Goal: Information Seeking & Learning: Find specific fact

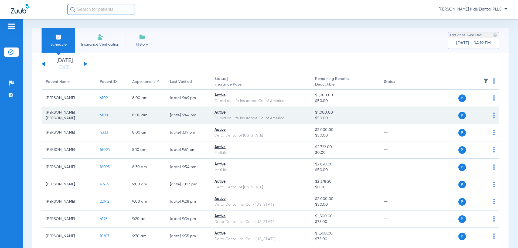
click at [103, 116] on span "6108" at bounding box center [104, 115] width 8 height 4
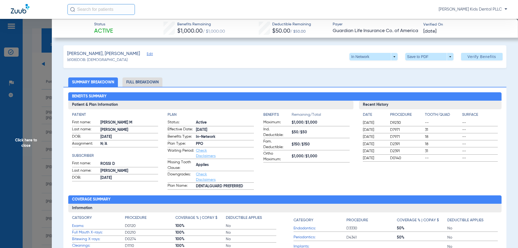
click at [144, 83] on li "Full Breakdown" at bounding box center [142, 81] width 40 height 9
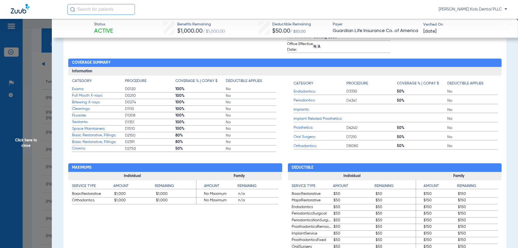
scroll to position [162, 0]
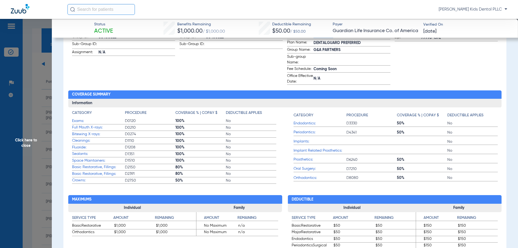
click at [27, 139] on span "Click here to close" at bounding box center [26, 143] width 52 height 248
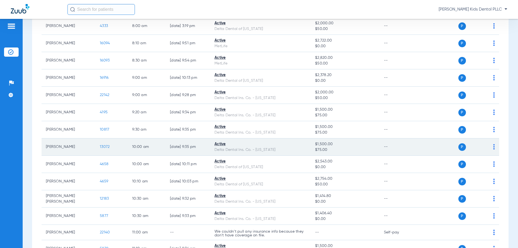
scroll to position [108, 0]
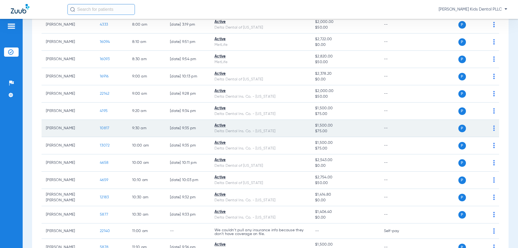
click at [105, 129] on span "10817" at bounding box center [104, 128] width 9 height 4
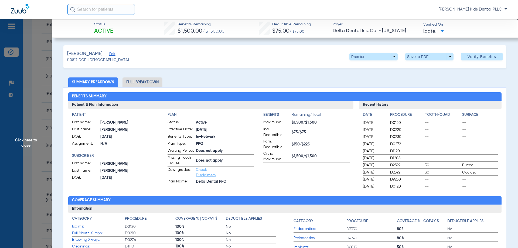
click at [138, 83] on li "Full Breakdown" at bounding box center [142, 81] width 40 height 9
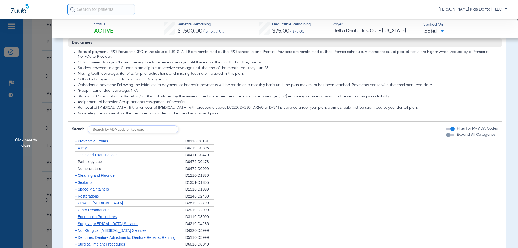
scroll to position [485, 0]
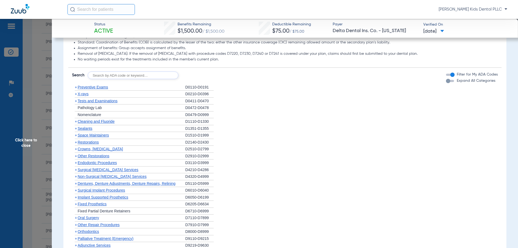
click at [78, 96] on span "X-rays" at bounding box center [83, 94] width 11 height 4
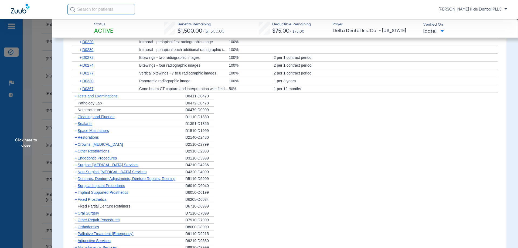
scroll to position [512, 0]
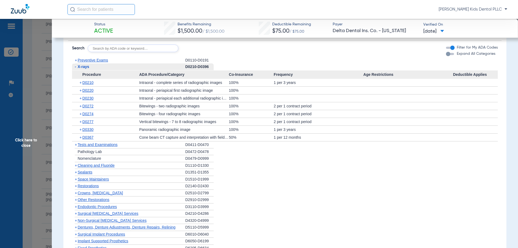
click at [76, 167] on span "+" at bounding box center [76, 165] width 2 height 4
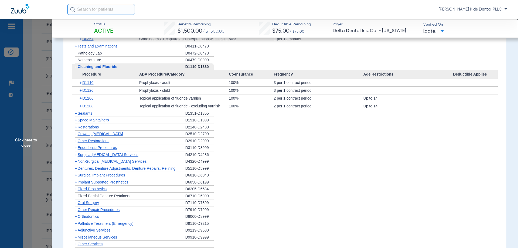
scroll to position [620, 0]
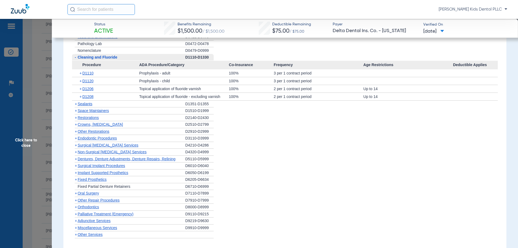
click at [75, 106] on span "+" at bounding box center [76, 104] width 2 height 4
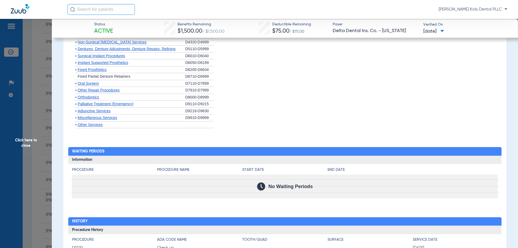
scroll to position [755, 0]
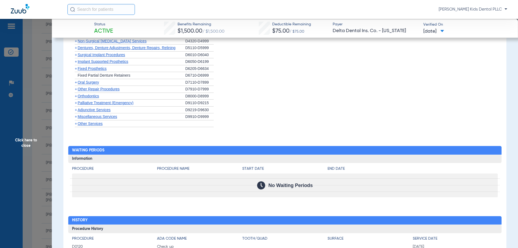
click at [75, 98] on span "+" at bounding box center [76, 96] width 2 height 4
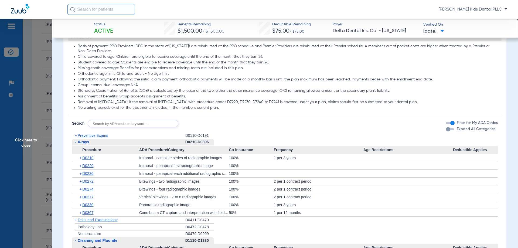
scroll to position [458, 0]
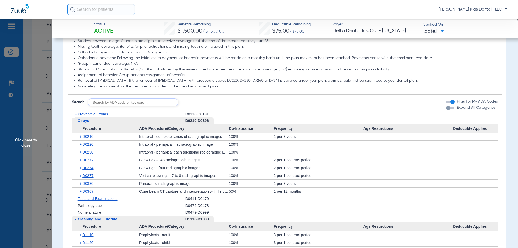
click at [102, 106] on input "text" at bounding box center [133, 102] width 91 height 8
type input "d2930"
click at [196, 103] on button "Search" at bounding box center [198, 102] width 21 height 8
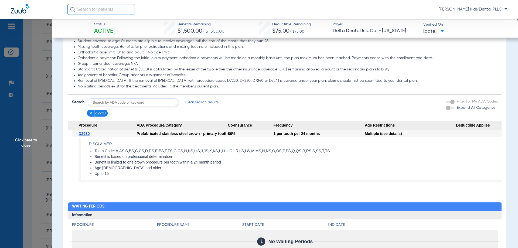
click at [21, 141] on span "Click here to close" at bounding box center [26, 143] width 52 height 248
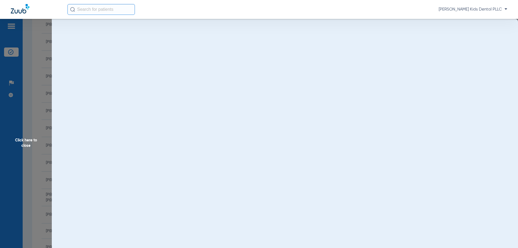
scroll to position [0, 0]
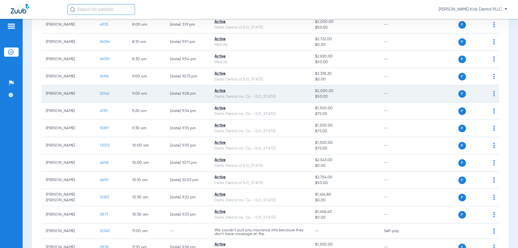
click at [107, 95] on span "22142" at bounding box center [104, 94] width 9 height 4
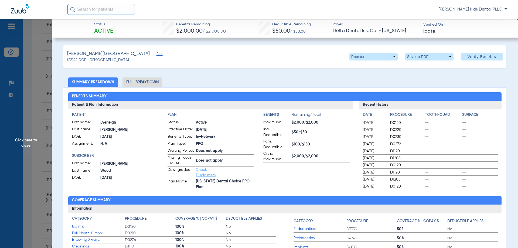
click at [141, 85] on li "Full Breakdown" at bounding box center [142, 81] width 40 height 9
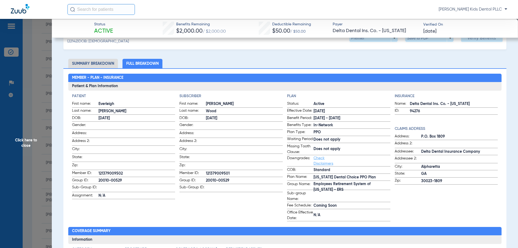
scroll to position [27, 0]
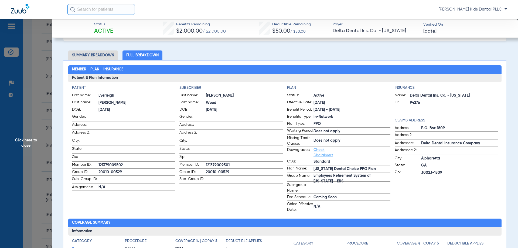
drag, startPoint x: 98, startPoint y: 163, endPoint x: 124, endPoint y: 162, distance: 26.5
click at [124, 162] on label "Member ID: 121379009502" at bounding box center [123, 165] width 103 height 7
copy label "121379009502"
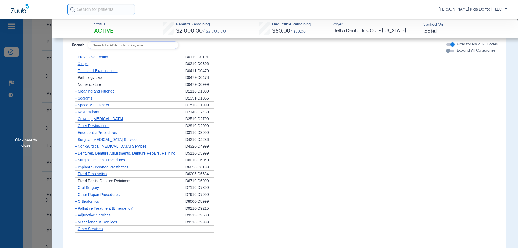
scroll to position [566, 0]
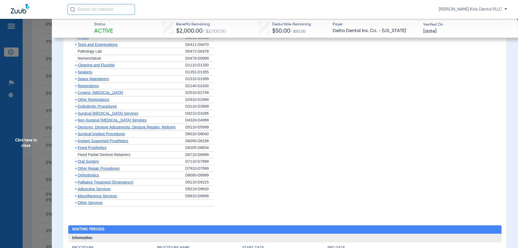
drag, startPoint x: 77, startPoint y: 182, endPoint x: 143, endPoint y: 182, distance: 66.6
click at [77, 177] on span "+" at bounding box center [76, 175] width 2 height 4
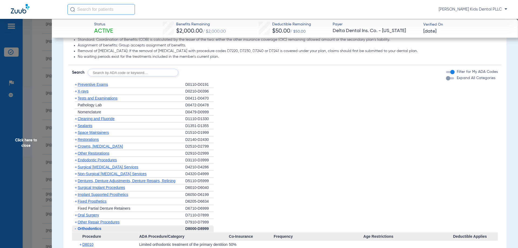
scroll to position [512, 0]
click at [76, 94] on span "+" at bounding box center [76, 91] width 2 height 4
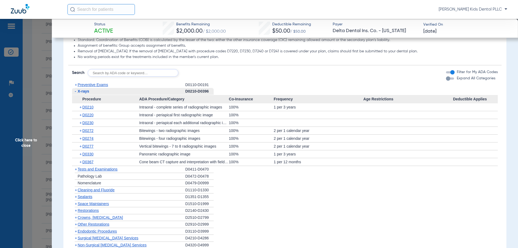
click at [76, 87] on span "+" at bounding box center [76, 85] width 2 height 4
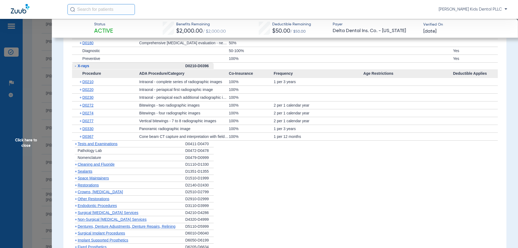
scroll to position [647, 0]
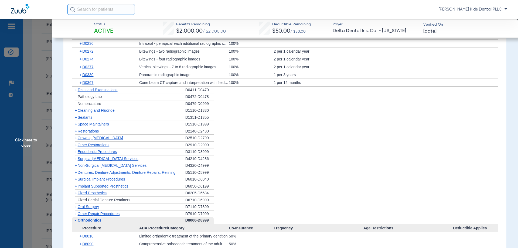
drag, startPoint x: 76, startPoint y: 116, endPoint x: 84, endPoint y: 118, distance: 8.0
click at [76, 112] on span "+" at bounding box center [76, 110] width 2 height 4
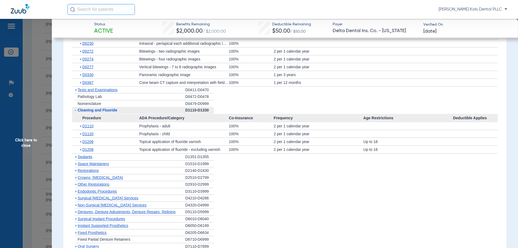
click at [77, 159] on span "+" at bounding box center [76, 156] width 2 height 4
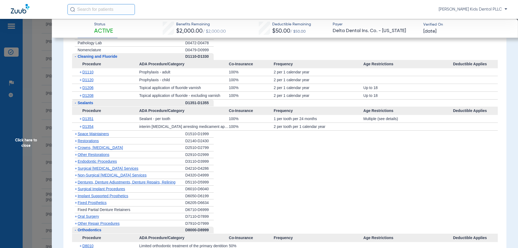
scroll to position [701, 0]
click at [30, 144] on span "Click here to close" at bounding box center [26, 143] width 52 height 248
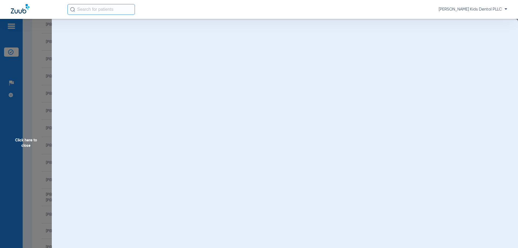
scroll to position [0, 0]
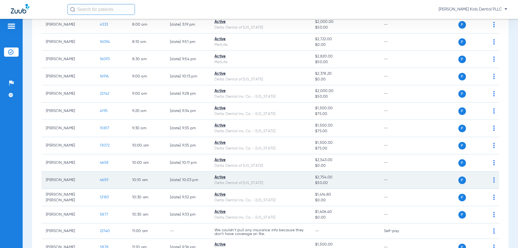
click at [104, 179] on span "4659" at bounding box center [104, 180] width 8 height 4
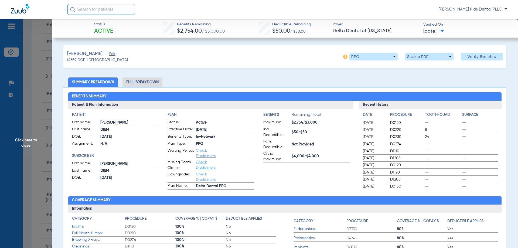
click at [26, 144] on span "Click here to close" at bounding box center [26, 143] width 52 height 248
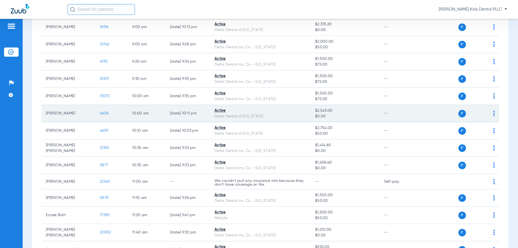
scroll to position [162, 0]
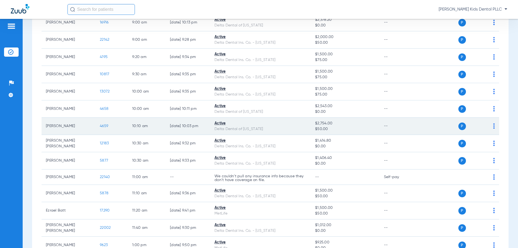
click at [108, 126] on span "4659" at bounding box center [104, 126] width 8 height 4
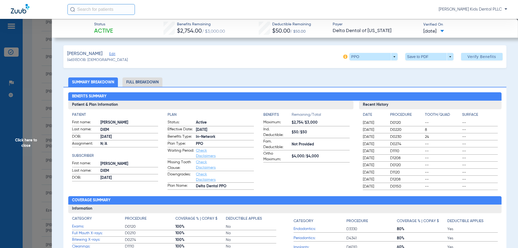
click at [139, 78] on li "Full Breakdown" at bounding box center [142, 81] width 40 height 9
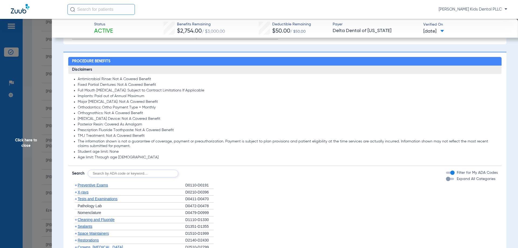
scroll to position [431, 0]
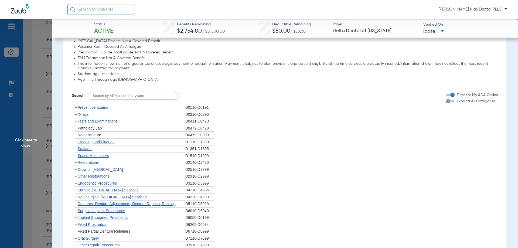
click at [76, 114] on span "+" at bounding box center [76, 114] width 2 height 4
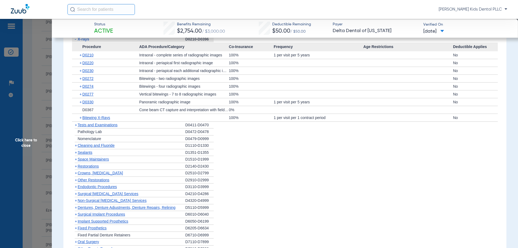
scroll to position [512, 0]
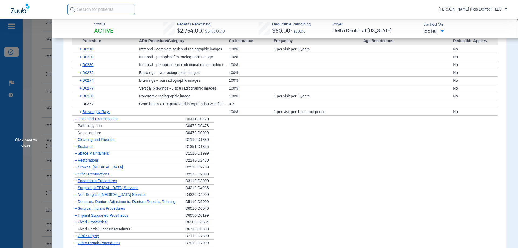
click at [75, 139] on span "+" at bounding box center [76, 139] width 2 height 4
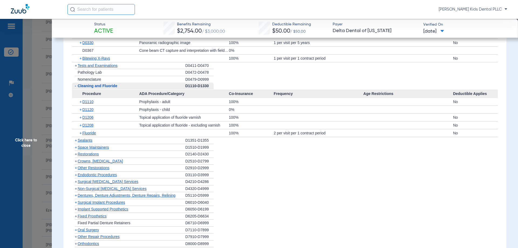
scroll to position [566, 0]
click at [80, 134] on span "+" at bounding box center [81, 133] width 3 height 8
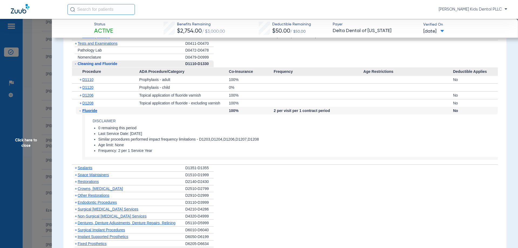
scroll to position [593, 0]
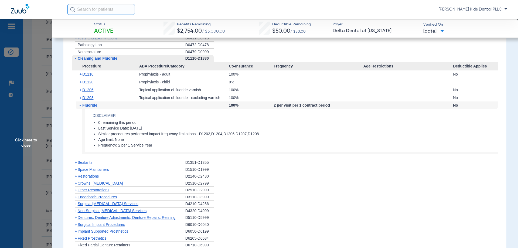
click at [76, 163] on span "+" at bounding box center [76, 162] width 2 height 4
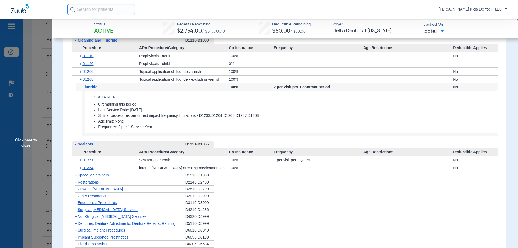
scroll to position [620, 0]
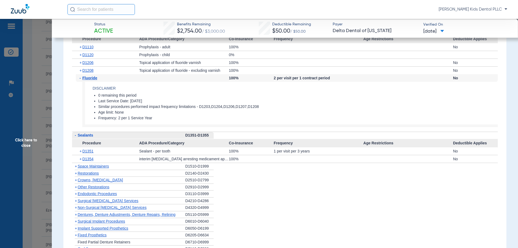
click at [28, 144] on span "Click here to close" at bounding box center [26, 143] width 52 height 248
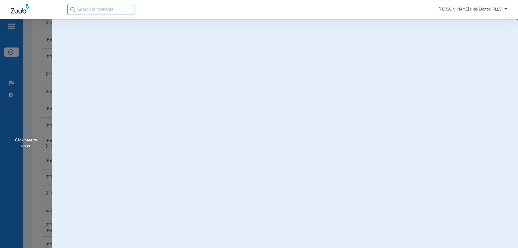
scroll to position [0, 0]
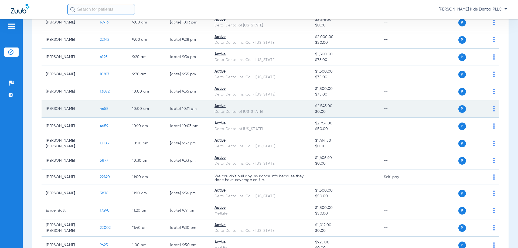
click at [106, 109] on span "4658" at bounding box center [104, 109] width 9 height 4
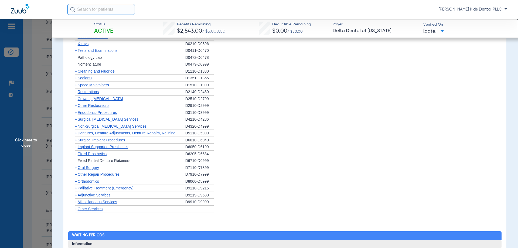
scroll to position [351, 0]
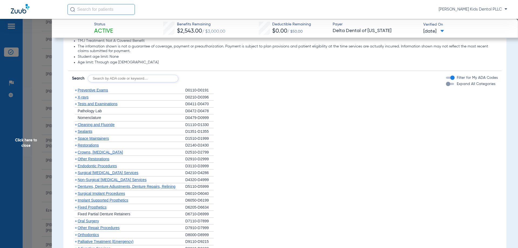
click at [75, 97] on span "+" at bounding box center [76, 97] width 2 height 4
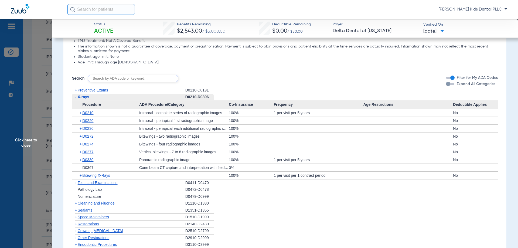
click at [75, 97] on span "-" at bounding box center [75, 97] width 1 height 4
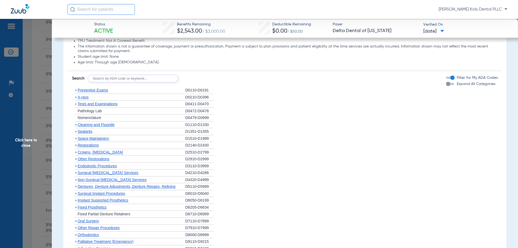
click at [74, 125] on span "+" at bounding box center [75, 124] width 6 height 7
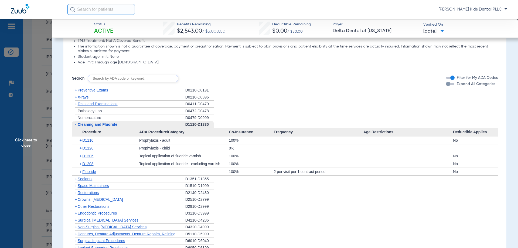
click at [80, 172] on span "+" at bounding box center [81, 172] width 3 height 8
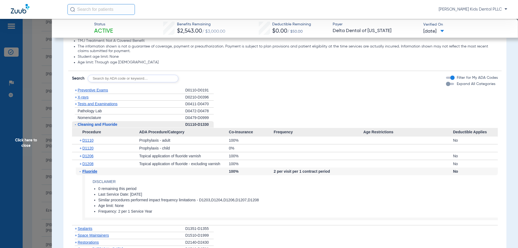
scroll to position [404, 0]
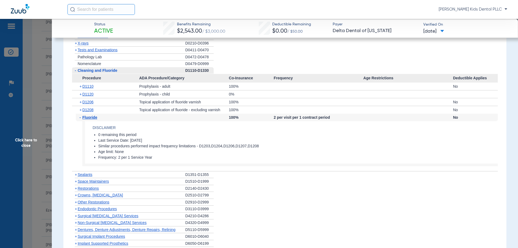
click at [28, 142] on span "Click here to close" at bounding box center [26, 143] width 52 height 248
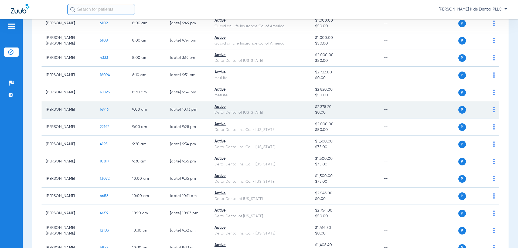
scroll to position [81, 0]
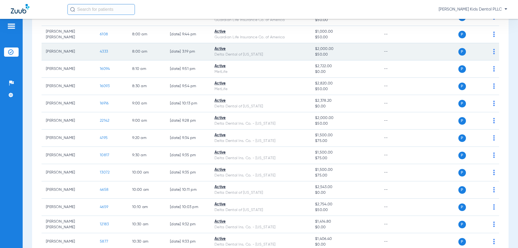
click at [104, 52] on span "4333" at bounding box center [104, 52] width 8 height 4
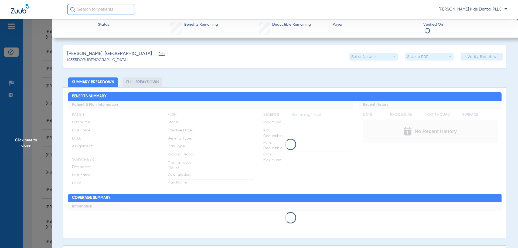
click at [139, 83] on li "Full Breakdown" at bounding box center [142, 81] width 40 height 9
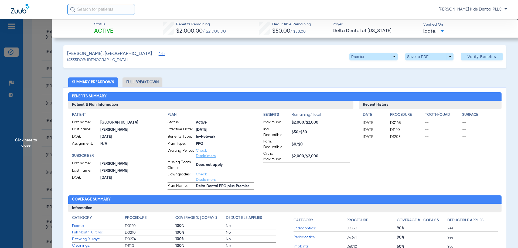
click at [149, 82] on li "Full Breakdown" at bounding box center [142, 81] width 40 height 9
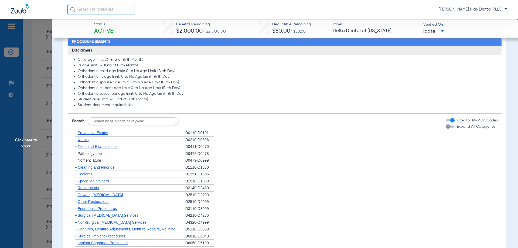
scroll to position [431, 0]
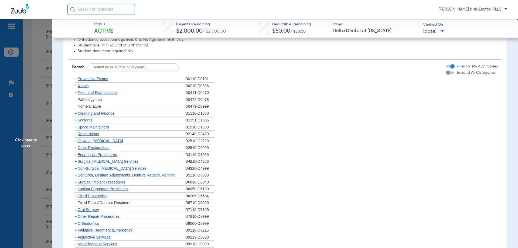
click at [76, 120] on span "+" at bounding box center [76, 120] width 2 height 4
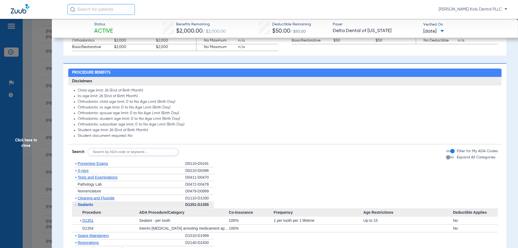
scroll to position [185, 0]
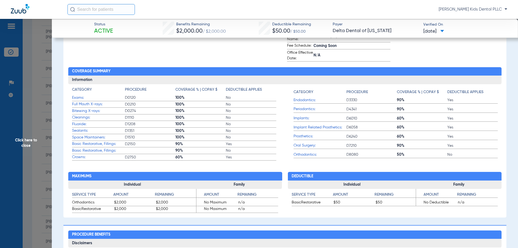
drag, startPoint x: 25, startPoint y: 146, endPoint x: 27, endPoint y: 143, distance: 3.9
click at [26, 146] on span "Click here to close" at bounding box center [26, 143] width 52 height 248
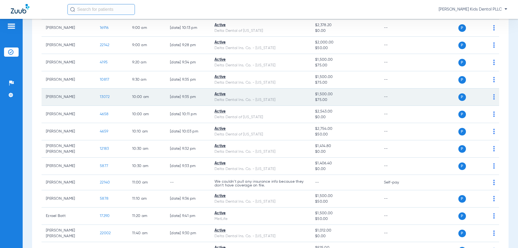
scroll to position [162, 0]
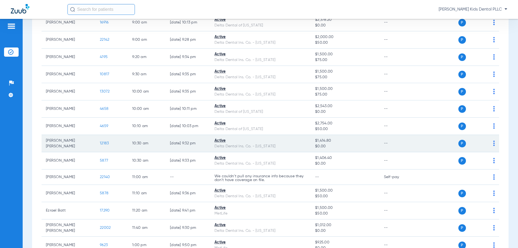
click at [105, 144] on span "12183" at bounding box center [104, 143] width 9 height 4
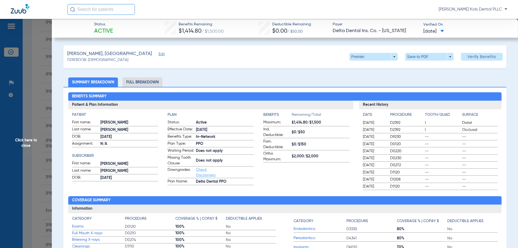
click at [153, 82] on li "Full Breakdown" at bounding box center [142, 81] width 40 height 9
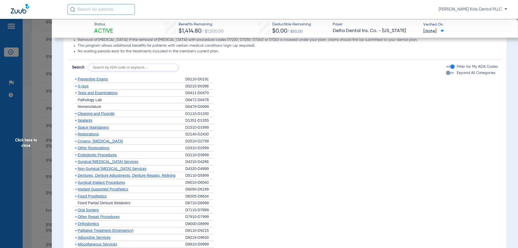
scroll to position [485, 0]
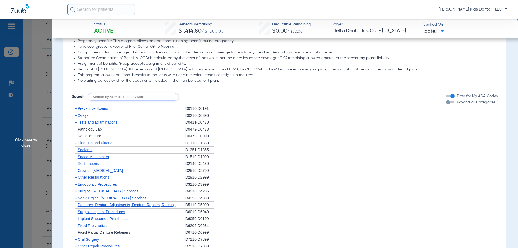
click at [76, 152] on span "+" at bounding box center [76, 149] width 2 height 4
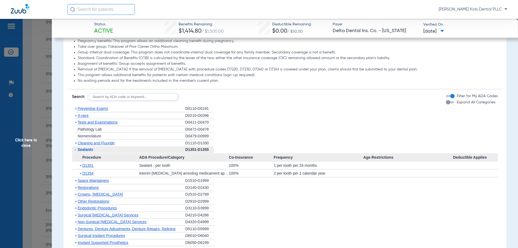
scroll to position [512, 0]
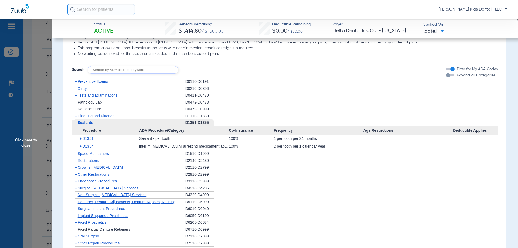
drag, startPoint x: 207, startPoint y: 125, endPoint x: 198, endPoint y: 114, distance: 14.4
drag, startPoint x: 198, startPoint y: 114, endPoint x: 236, endPoint y: 78, distance: 52.4
click at [236, 74] on form "Search Filter for My ADA Codes Expand All Categories" at bounding box center [284, 67] width 433 height 11
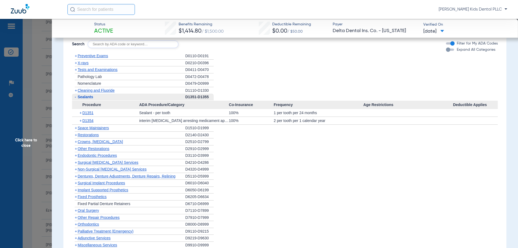
scroll to position [539, 0]
click at [75, 91] on span "+" at bounding box center [76, 89] width 2 height 4
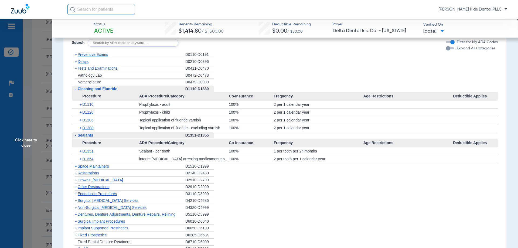
click at [74, 65] on span "+" at bounding box center [75, 61] width 6 height 7
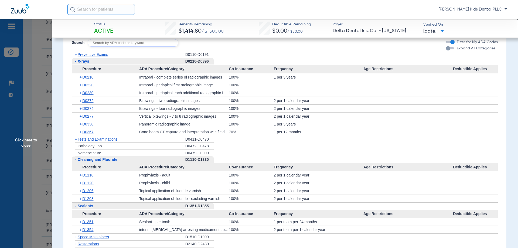
click at [75, 63] on span "-" at bounding box center [75, 61] width 1 height 4
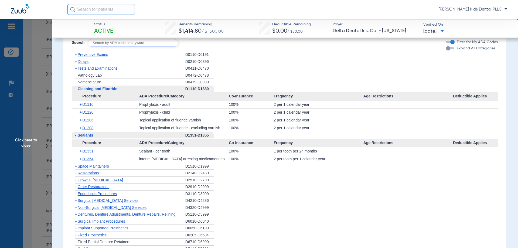
click at [76, 64] on span "+" at bounding box center [76, 61] width 2 height 4
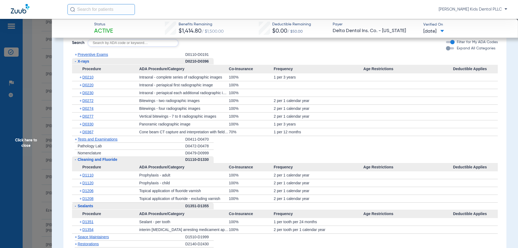
click at [75, 57] on span "+" at bounding box center [76, 54] width 2 height 4
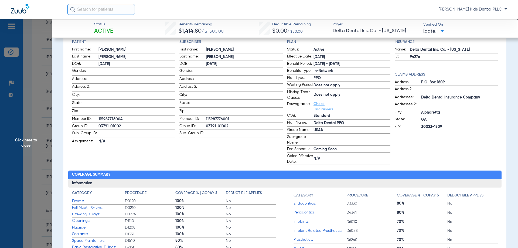
scroll to position [0, 0]
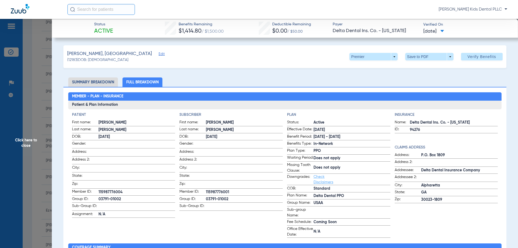
click at [23, 138] on span "Click here to close" at bounding box center [26, 143] width 52 height 248
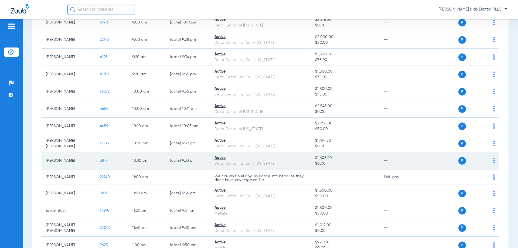
click at [102, 160] on span "5877" at bounding box center [104, 161] width 8 height 4
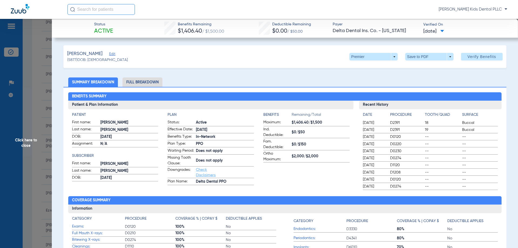
click at [29, 140] on span "Click here to close" at bounding box center [26, 143] width 52 height 248
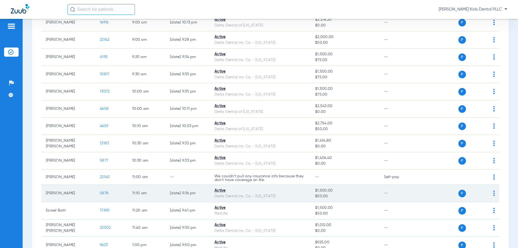
click at [101, 192] on span "5878" at bounding box center [104, 193] width 9 height 4
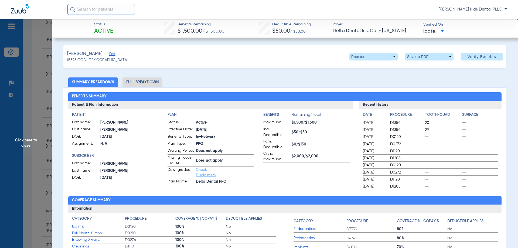
click at [18, 145] on span "Click here to close" at bounding box center [26, 143] width 52 height 248
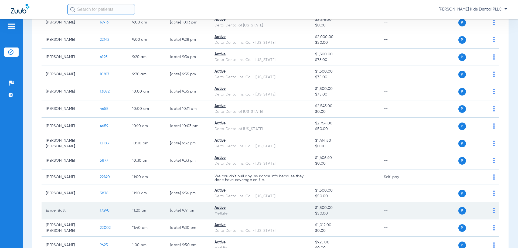
click at [107, 211] on span "17290" at bounding box center [105, 210] width 10 height 4
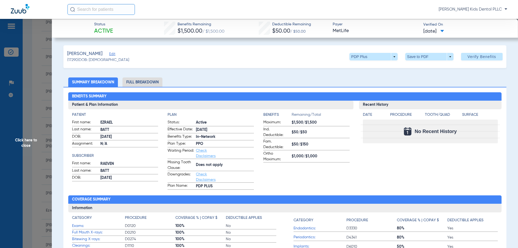
click at [141, 84] on li "Full Breakdown" at bounding box center [142, 81] width 40 height 9
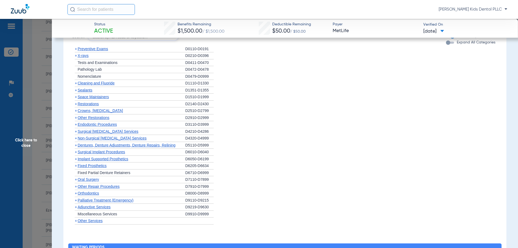
scroll to position [709, 0]
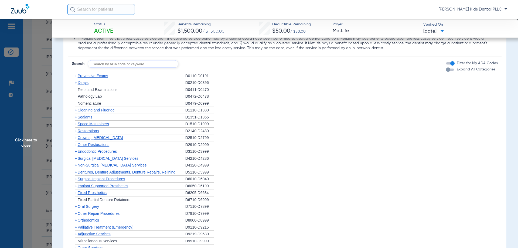
click at [78, 76] on span "Preventive Exams" at bounding box center [93, 76] width 30 height 4
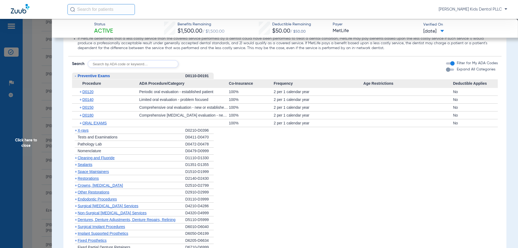
scroll to position [736, 0]
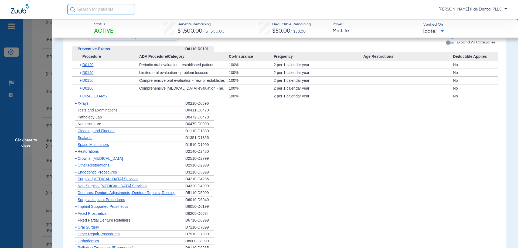
click at [76, 102] on span "+" at bounding box center [76, 103] width 2 height 4
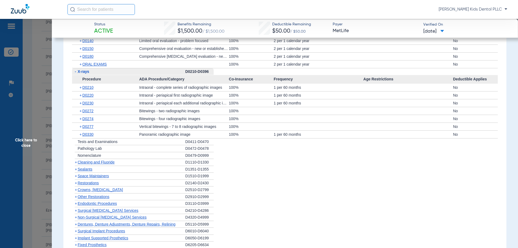
scroll to position [790, 0]
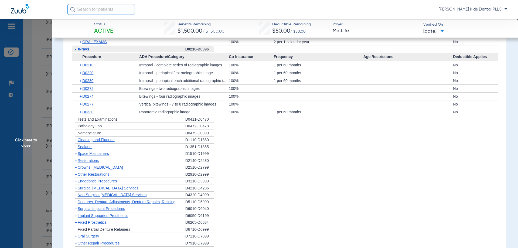
drag, startPoint x: 75, startPoint y: 141, endPoint x: 114, endPoint y: 132, distance: 40.0
click at [75, 141] on span "+" at bounding box center [76, 140] width 2 height 4
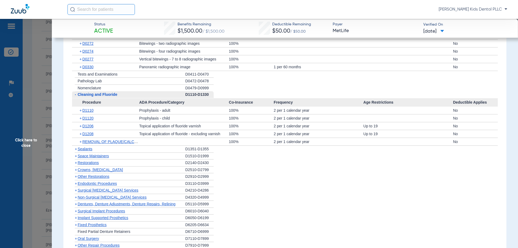
scroll to position [844, 0]
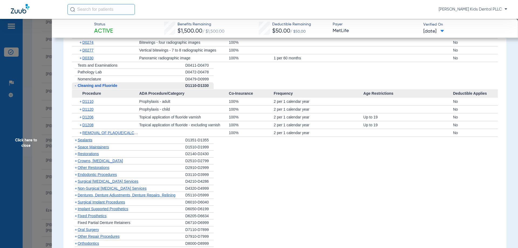
click at [76, 141] on span "+" at bounding box center [76, 140] width 2 height 4
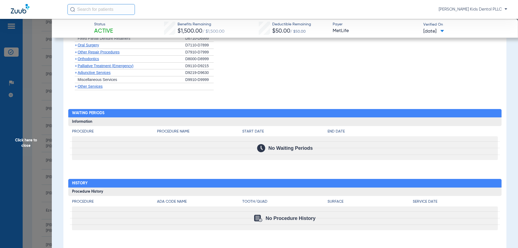
scroll to position [999, 0]
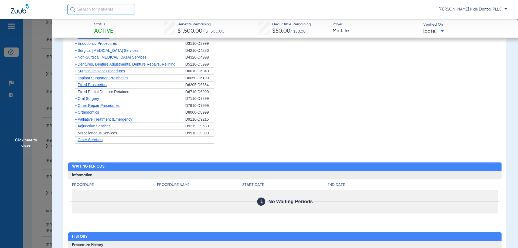
click at [75, 114] on span "+" at bounding box center [76, 112] width 2 height 4
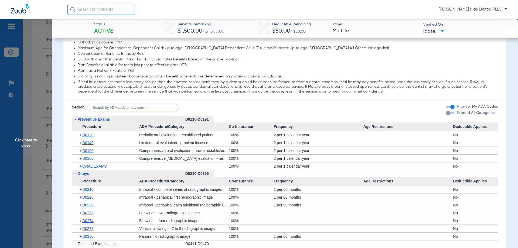
scroll to position [675, 0]
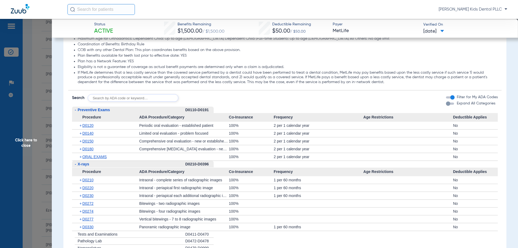
click at [107, 99] on input "text" at bounding box center [133, 98] width 91 height 8
type input "D2930"
click at [205, 95] on button "Search" at bounding box center [198, 98] width 21 height 8
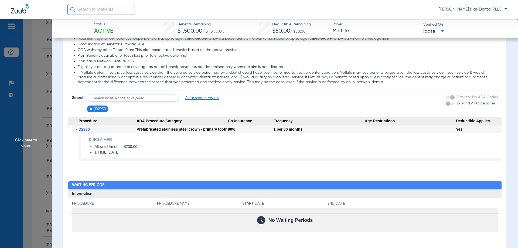
click at [119, 97] on input "text" at bounding box center [133, 98] width 91 height 8
type input "D2929"
click at [205, 99] on button "Search" at bounding box center [198, 98] width 21 height 8
click at [137, 102] on input "text" at bounding box center [133, 98] width 91 height 8
type input "D1354"
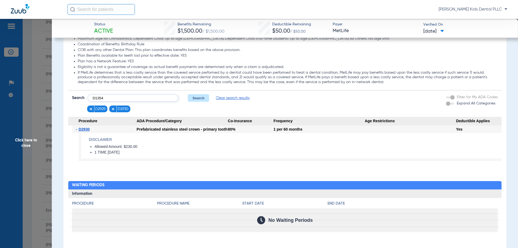
click at [201, 96] on button "Search" at bounding box center [198, 98] width 21 height 8
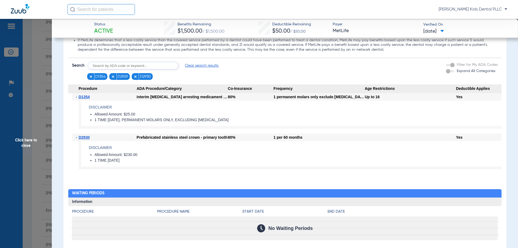
scroll to position [702, 0]
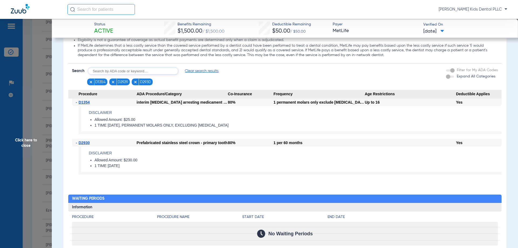
click at [92, 80] on figure at bounding box center [91, 81] width 5 height 7
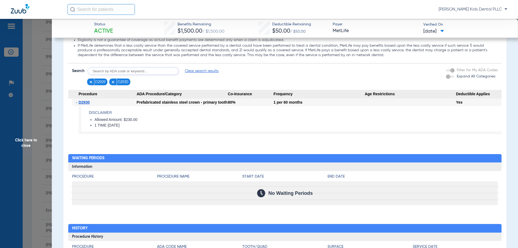
click at [113, 81] on img at bounding box center [113, 82] width 4 height 4
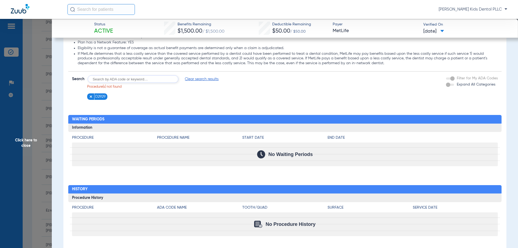
scroll to position [701, 0]
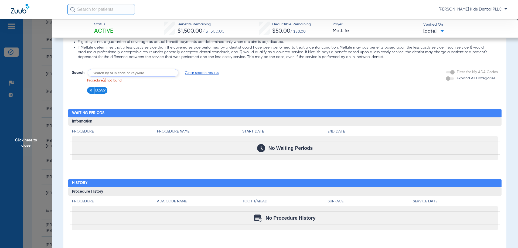
click at [106, 72] on input "text" at bounding box center [133, 73] width 91 height 8
click at [91, 88] on figure at bounding box center [91, 90] width 5 height 7
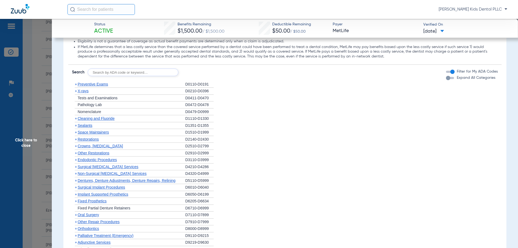
click at [115, 73] on input "text" at bounding box center [133, 72] width 91 height 8
type input "d7961"
click at [209, 70] on button "Search" at bounding box center [198, 72] width 21 height 8
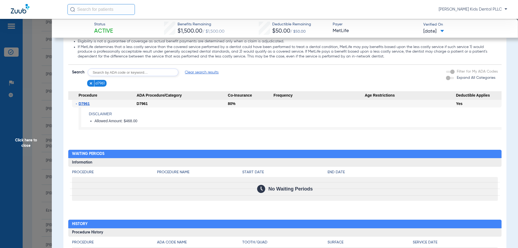
click at [132, 73] on input "text" at bounding box center [133, 72] width 91 height 8
type input "d7962"
click at [193, 72] on button "Search" at bounding box center [198, 72] width 21 height 8
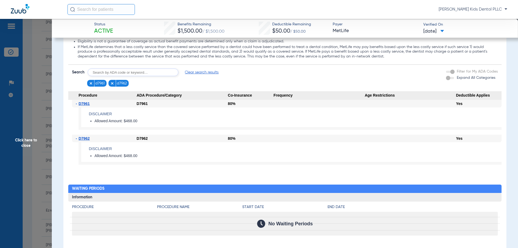
click at [17, 140] on span "Click here to close" at bounding box center [26, 143] width 52 height 248
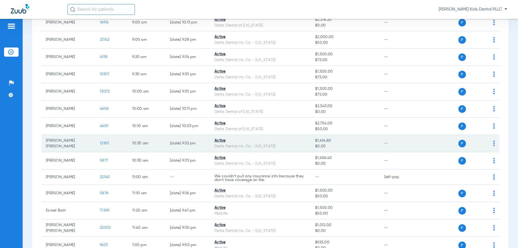
scroll to position [189, 0]
